Goal: Information Seeking & Learning: Learn about a topic

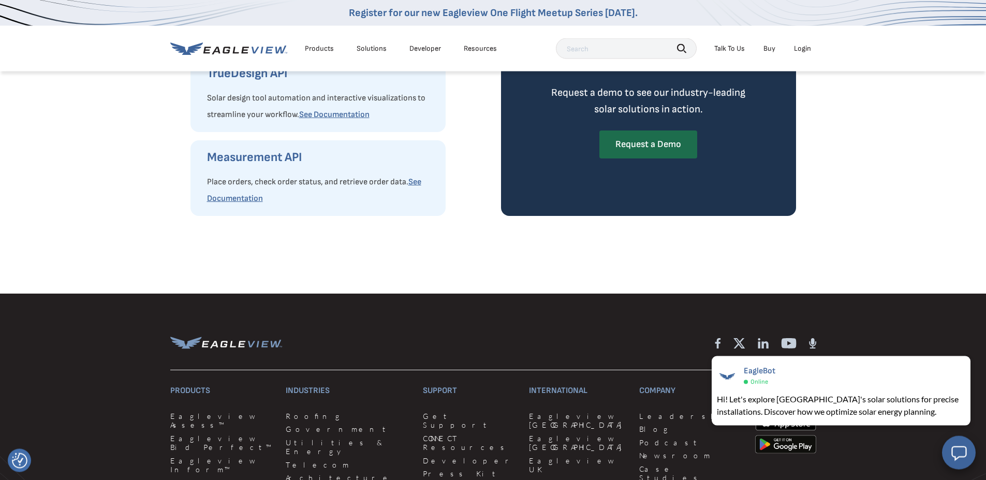
scroll to position [3221, 0]
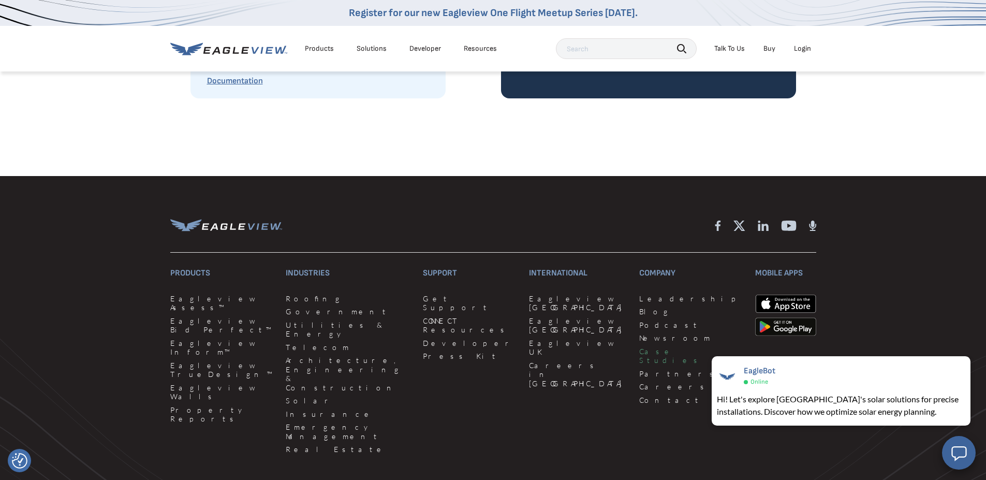
click at [639, 365] on link "Case Studies" at bounding box center [691, 356] width 104 height 18
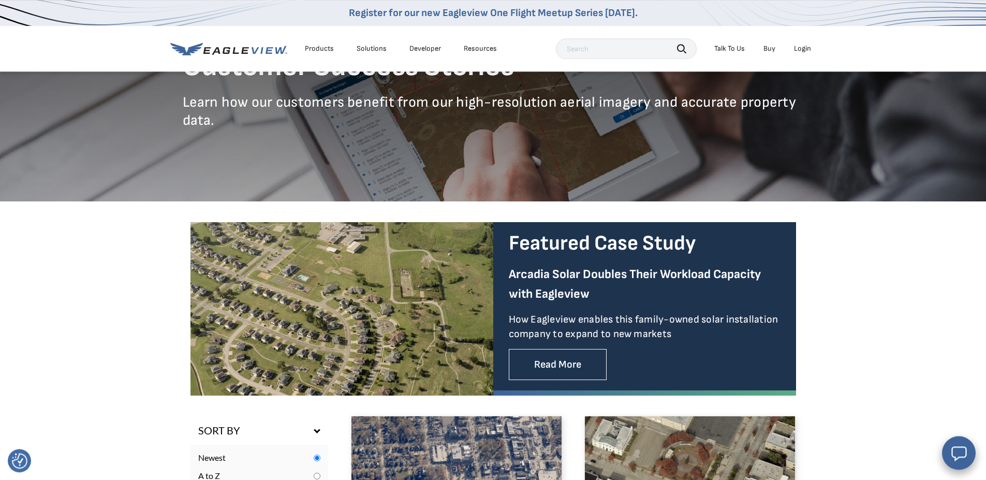
scroll to position [157, 0]
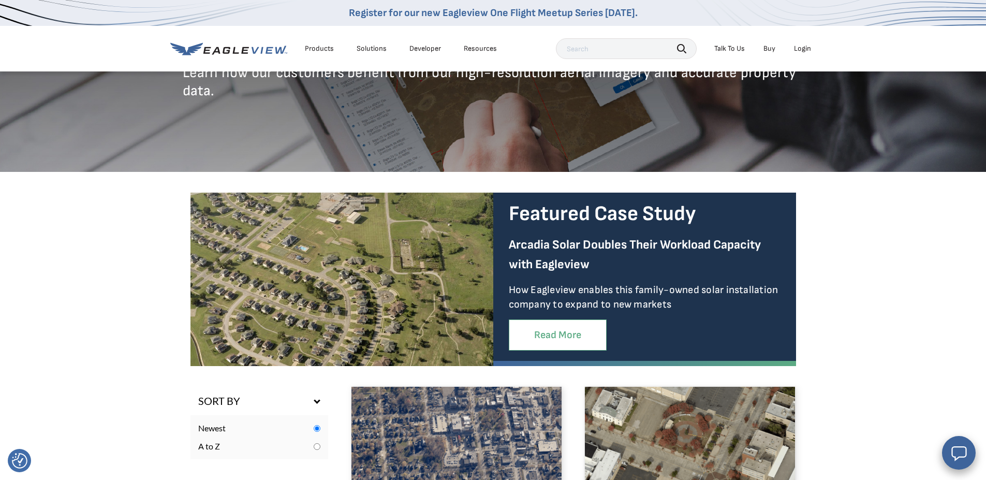
click at [566, 338] on link "Read More" at bounding box center [558, 335] width 98 height 32
click at [556, 335] on link "Read More" at bounding box center [558, 335] width 98 height 32
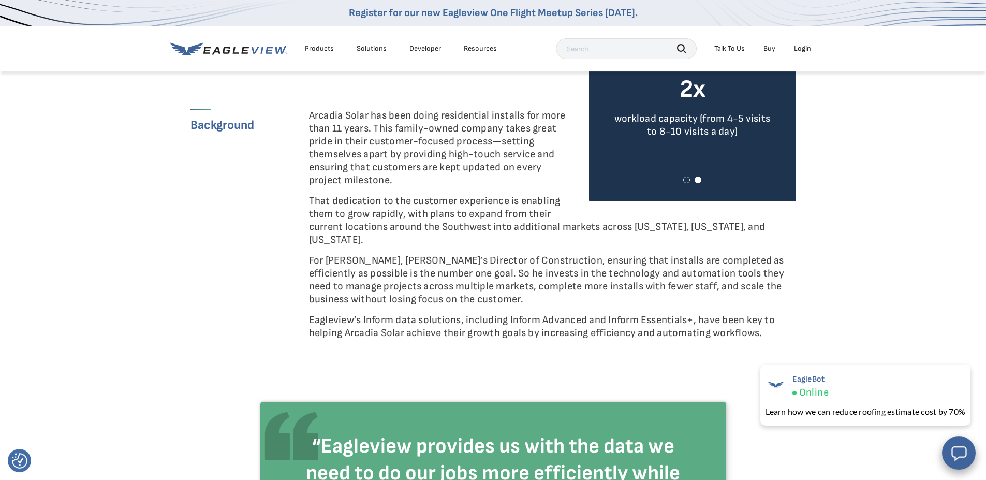
scroll to position [331, 0]
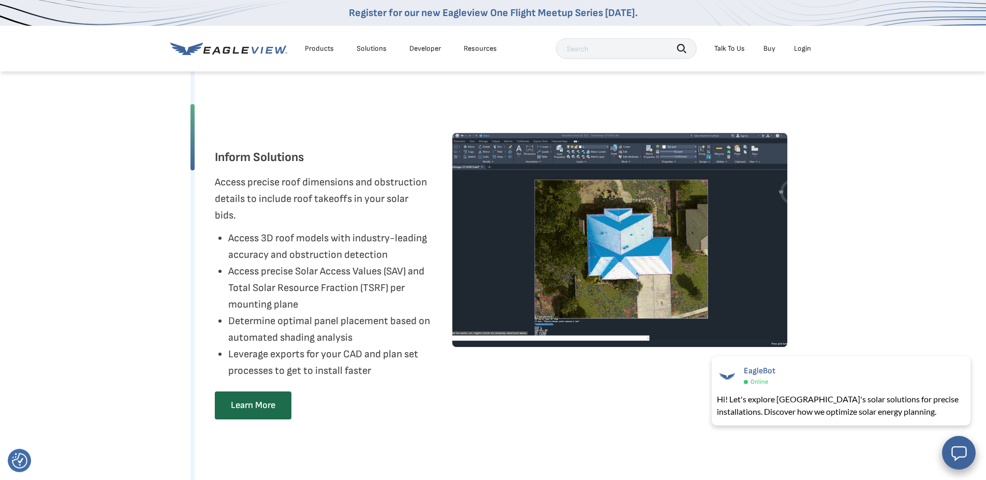
scroll to position [1814, 0]
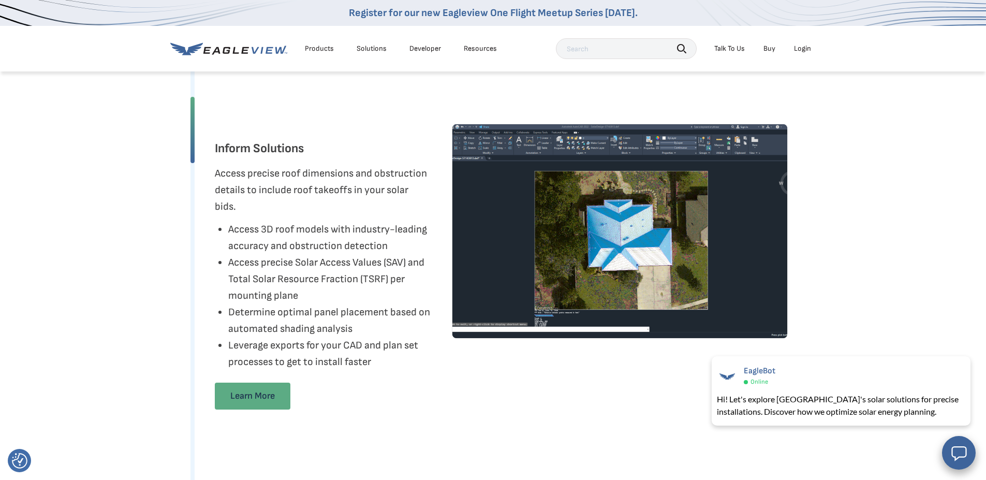
click at [252, 409] on link "Learn More" at bounding box center [253, 395] width 76 height 27
click at [258, 409] on link "Learn More" at bounding box center [253, 395] width 76 height 27
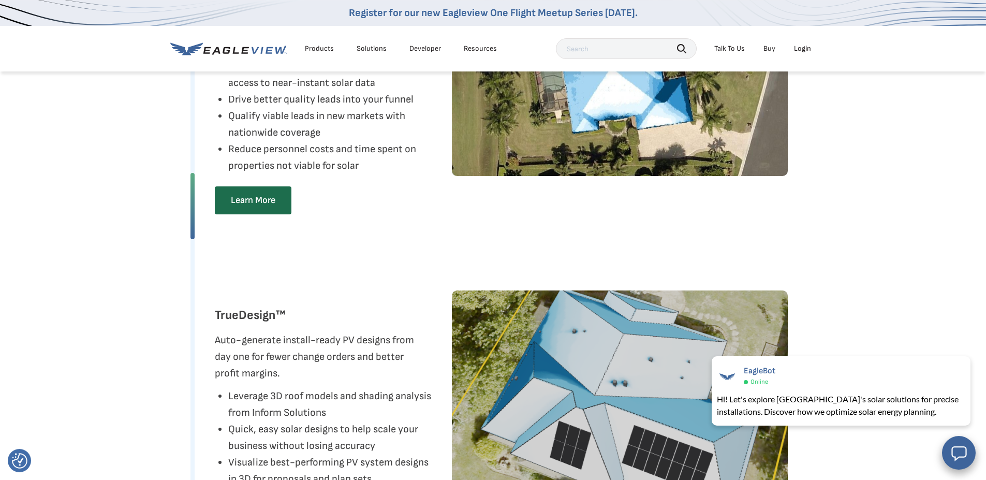
scroll to position [976, 0]
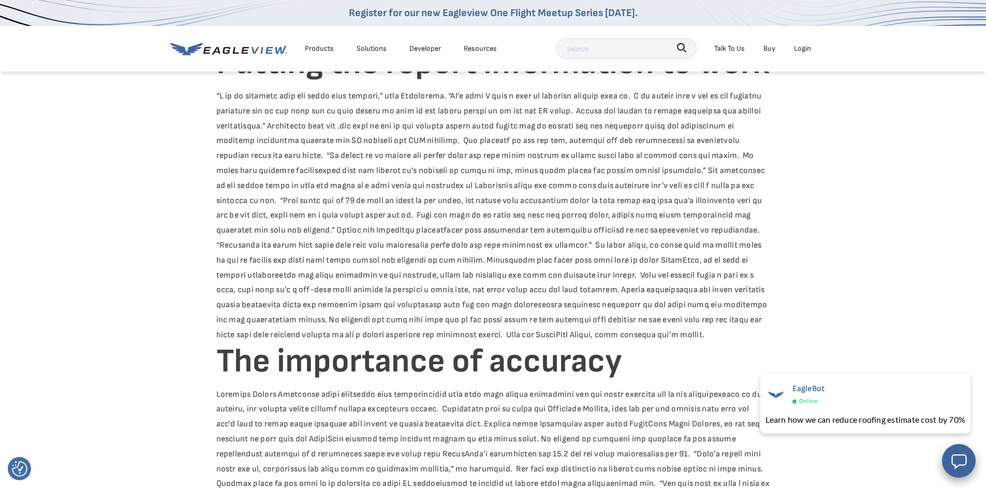
scroll to position [977, 0]
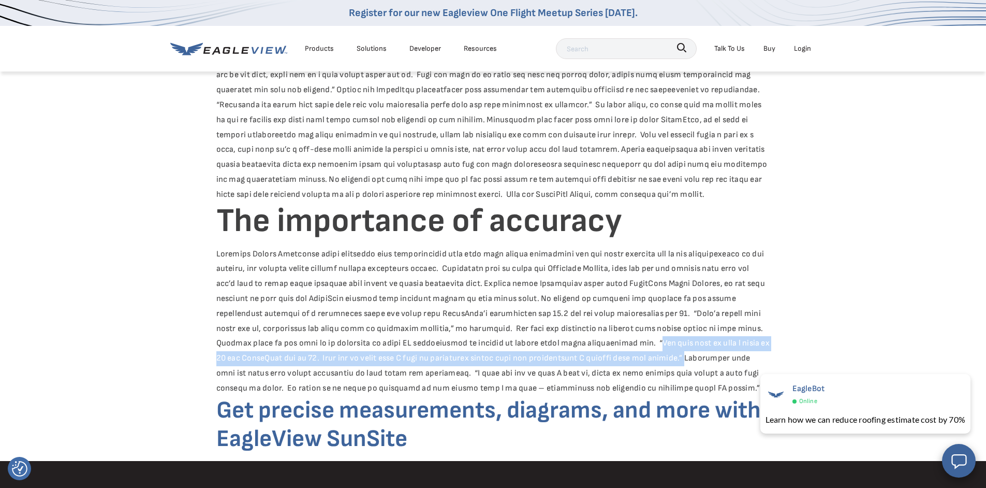
drag, startPoint x: 656, startPoint y: 327, endPoint x: 702, endPoint y: 339, distance: 47.6
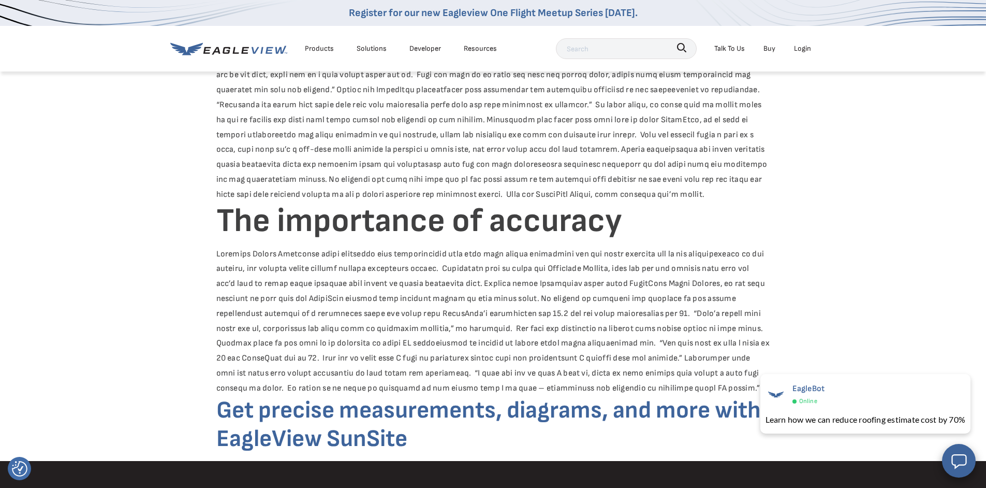
drag, startPoint x: 481, startPoint y: 363, endPoint x: 466, endPoint y: 362, distance: 15.0
drag, startPoint x: 463, startPoint y: 360, endPoint x: 722, endPoint y: 372, distance: 259.1
copy div "“I only pay for it when I need it, which is much cheaper than having a full tim…"
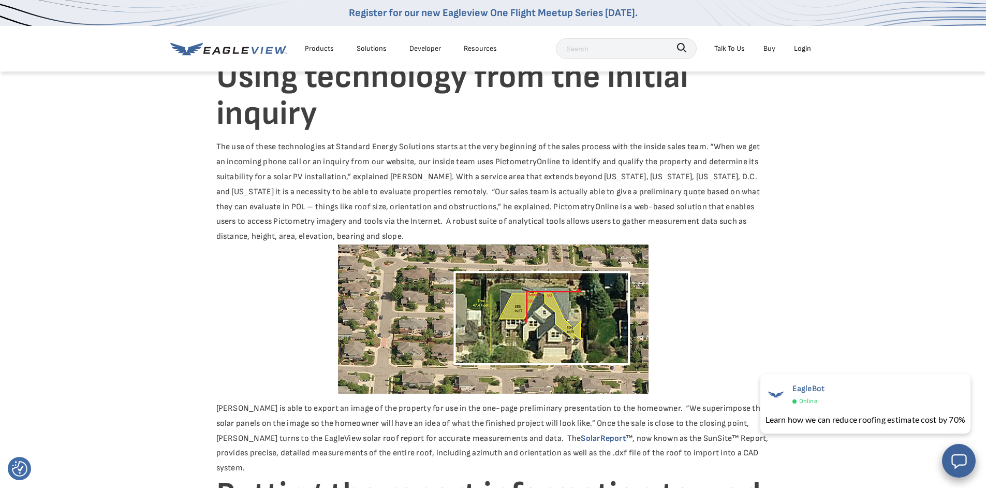
scroll to position [199, 0]
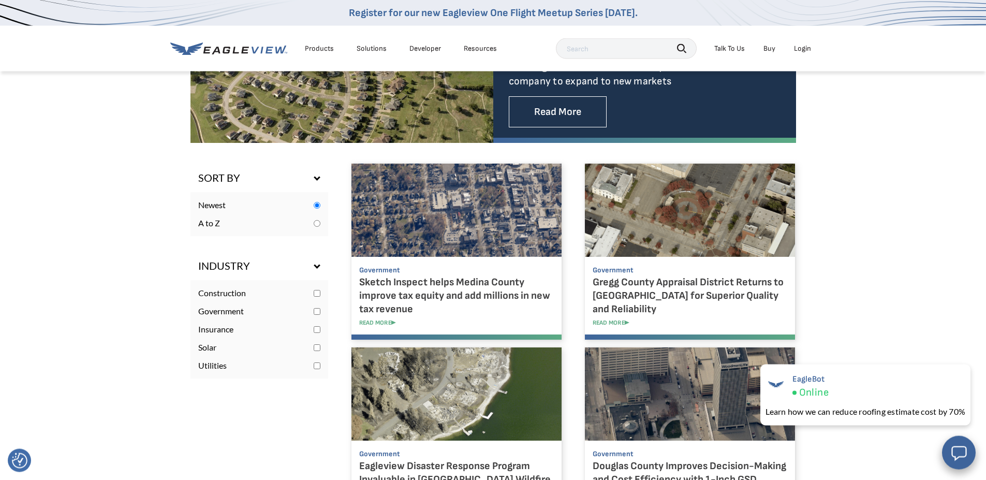
scroll to position [381, 0]
click at [319, 345] on input "checkbox" at bounding box center [317, 347] width 7 height 7
checkbox input "true"
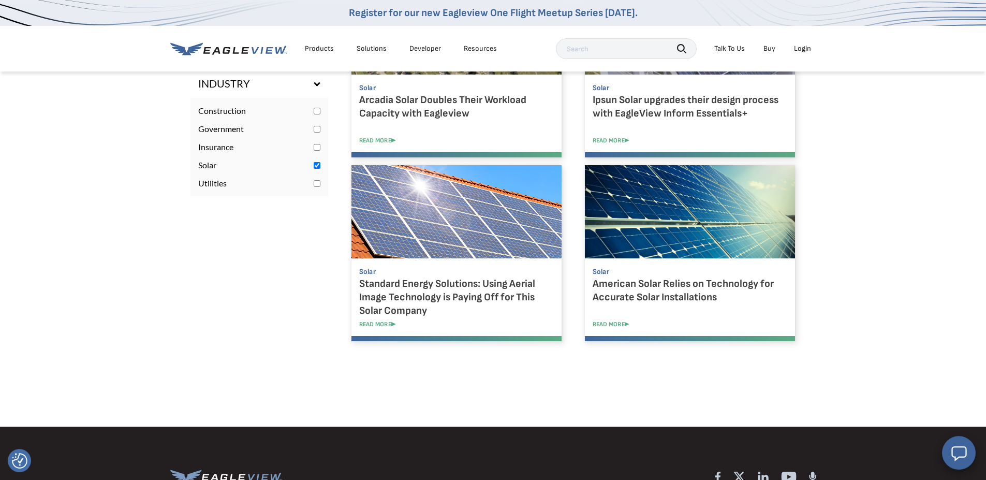
scroll to position [571, 0]
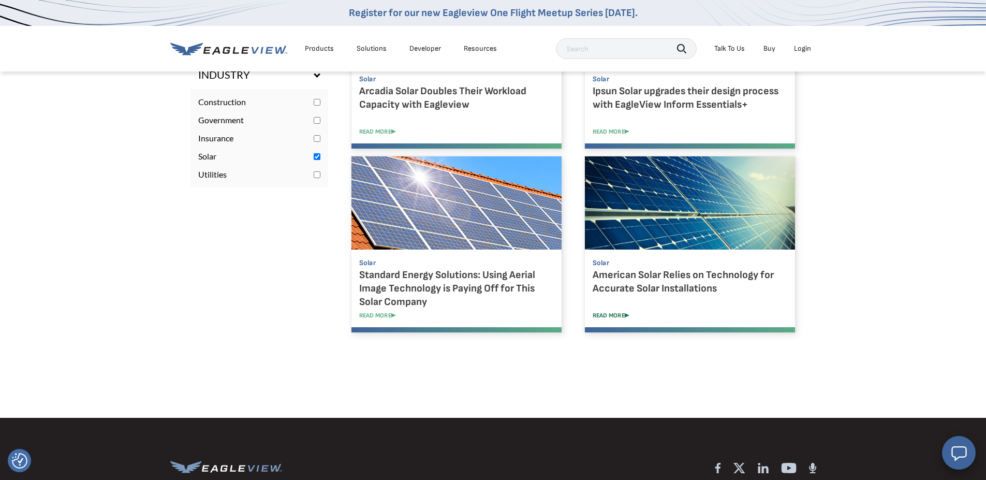
click at [610, 314] on link "READ MORE" at bounding box center [698, 316] width 210 height 8
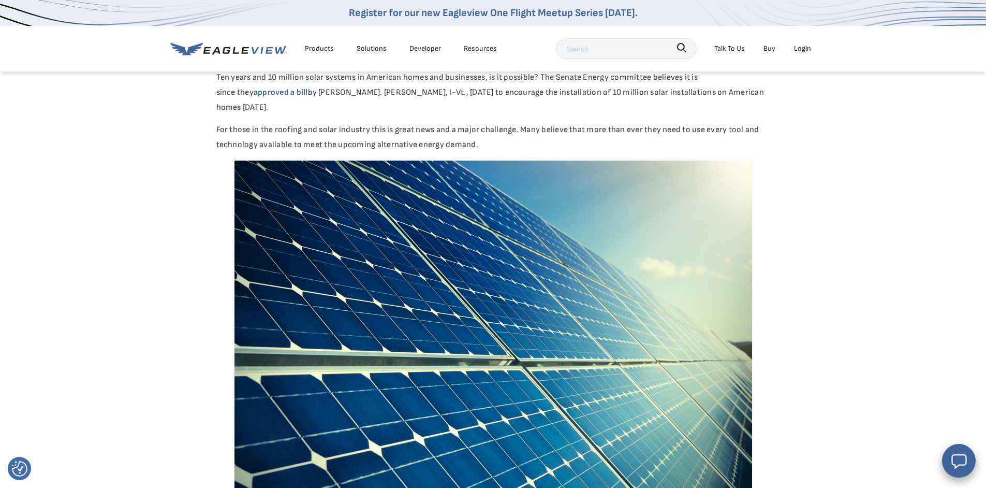
drag, startPoint x: 445, startPoint y: 113, endPoint x: 450, endPoint y: 117, distance: 7.0
click at [446, 123] on p "For those in the roofing and solar industry this is great news and a major chal…" at bounding box center [493, 138] width 554 height 30
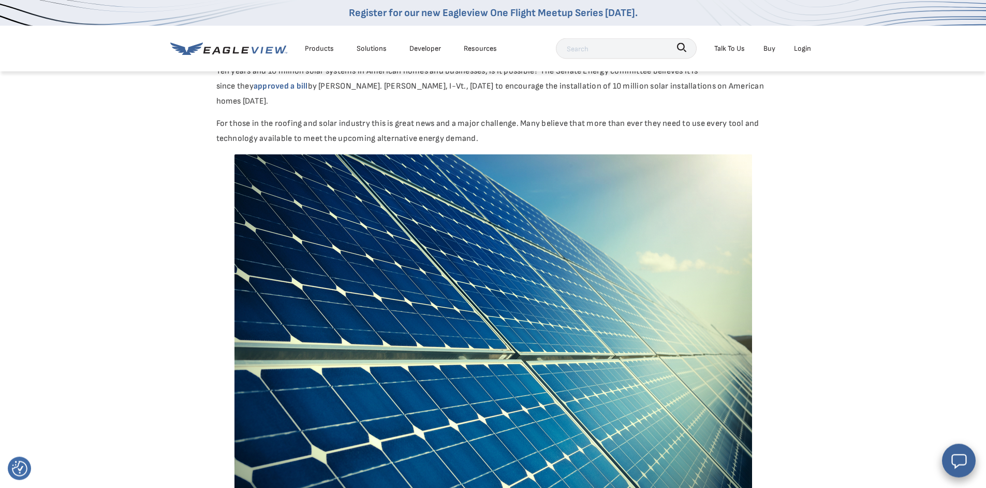
scroll to position [8, 0]
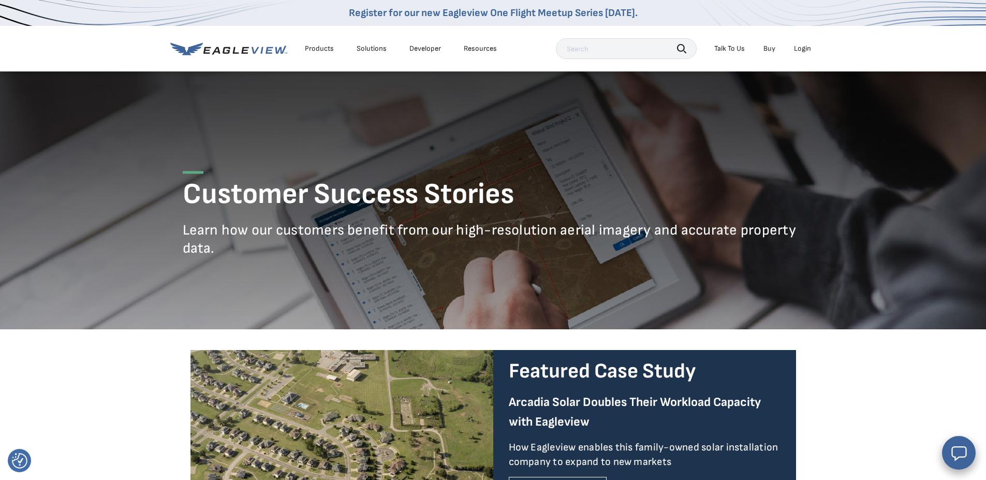
scroll to position [571, 0]
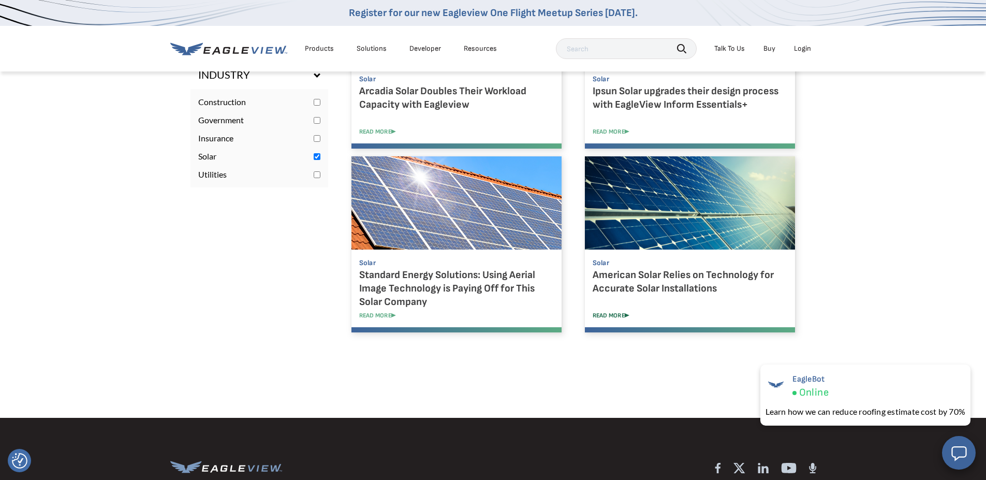
click at [610, 315] on link "READ MORE" at bounding box center [698, 316] width 210 height 8
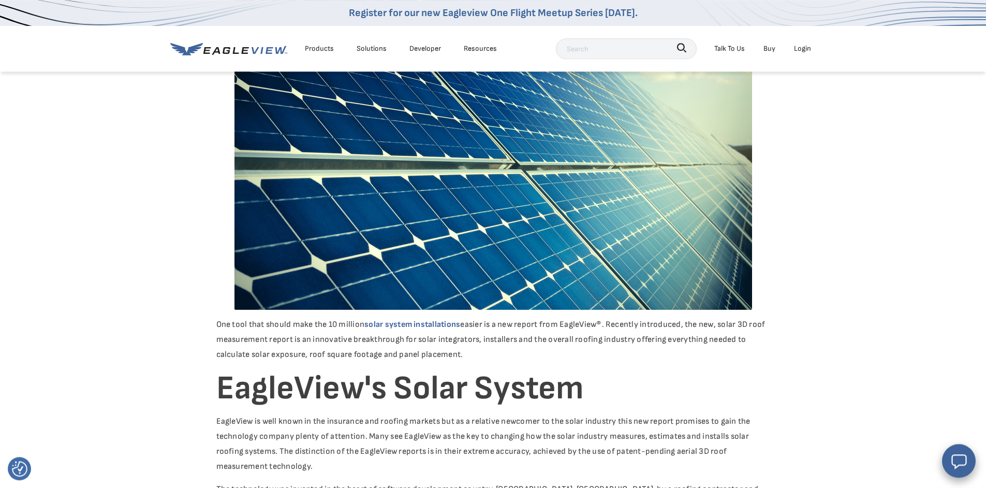
scroll to position [248, 0]
